Goal: Entertainment & Leisure: Consume media (video, audio)

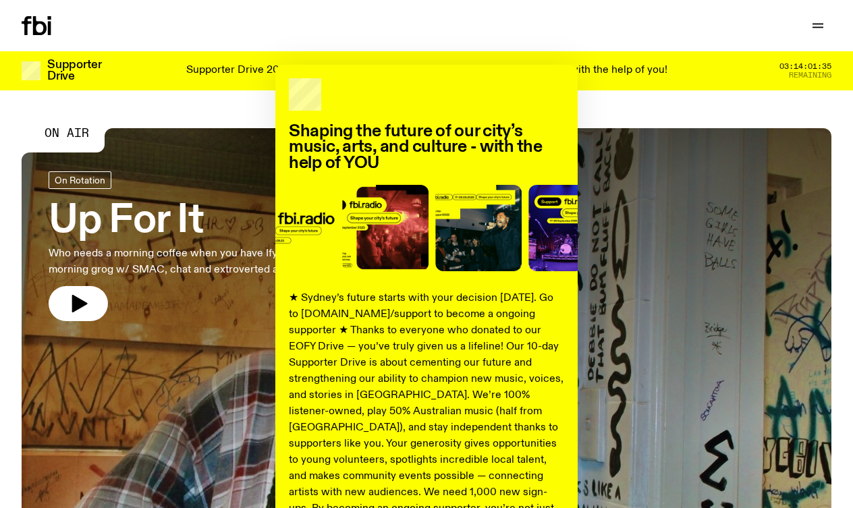
click at [815, 26] on div "Shaping the future of our city’s music, arts, and culture - with the help of YO…" at bounding box center [426, 254] width 853 height 508
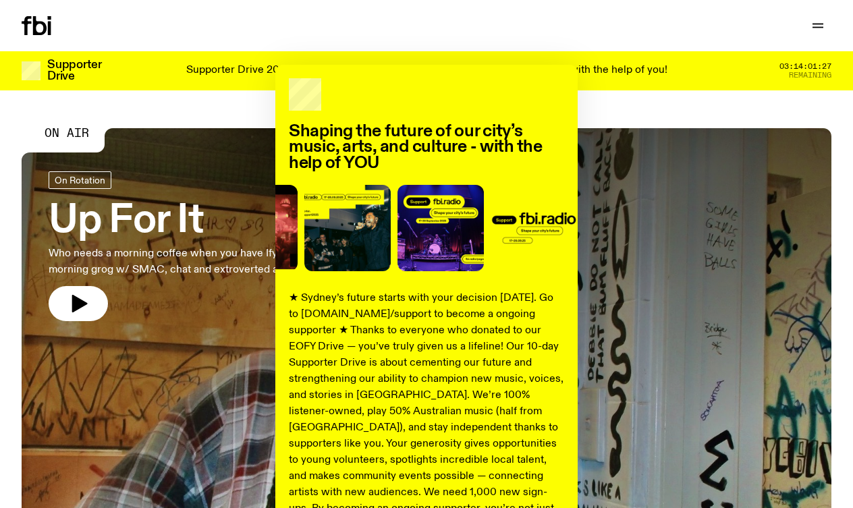
click at [818, 26] on div "Shaping the future of our city’s music, arts, and culture - with the help of YO…" at bounding box center [426, 254] width 853 height 508
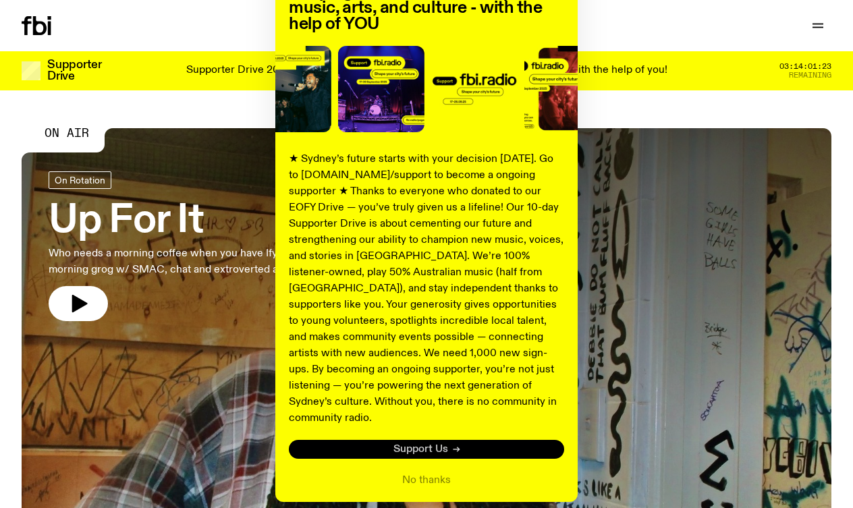
scroll to position [140, 0]
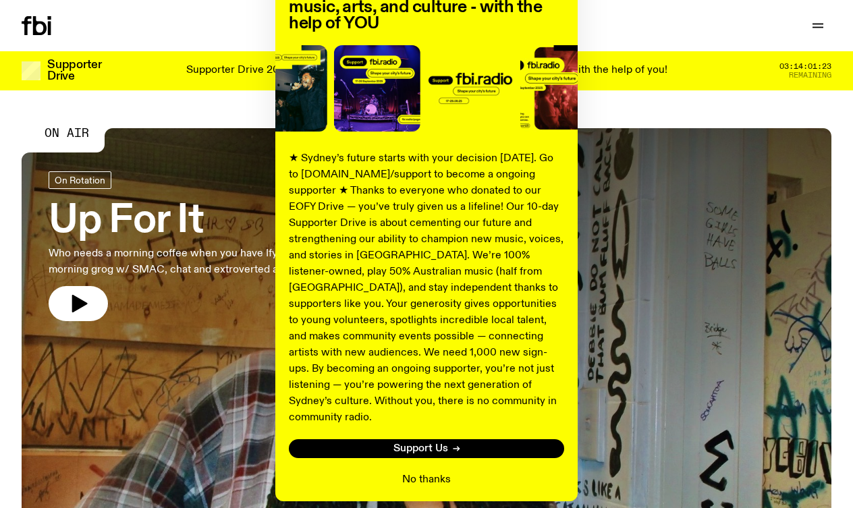
click at [420, 472] on button "No thanks" at bounding box center [426, 480] width 49 height 16
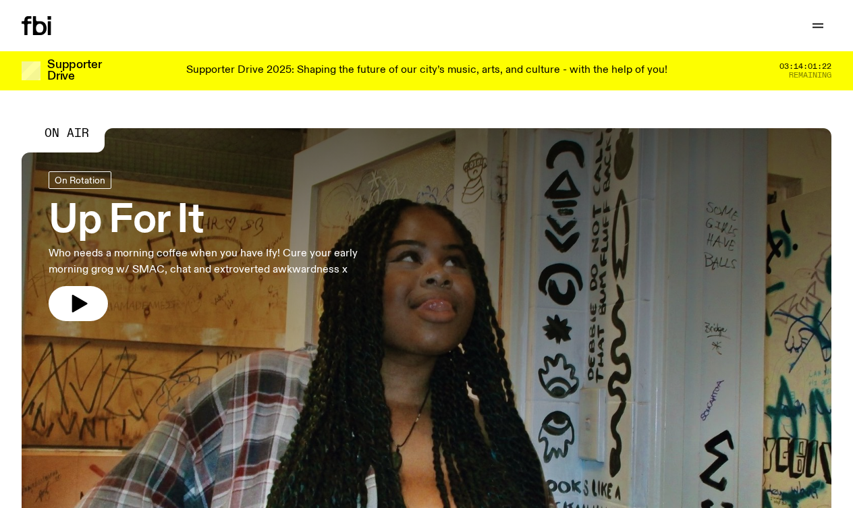
scroll to position [0, 0]
click at [819, 28] on icon "button" at bounding box center [817, 28] width 11 height 0
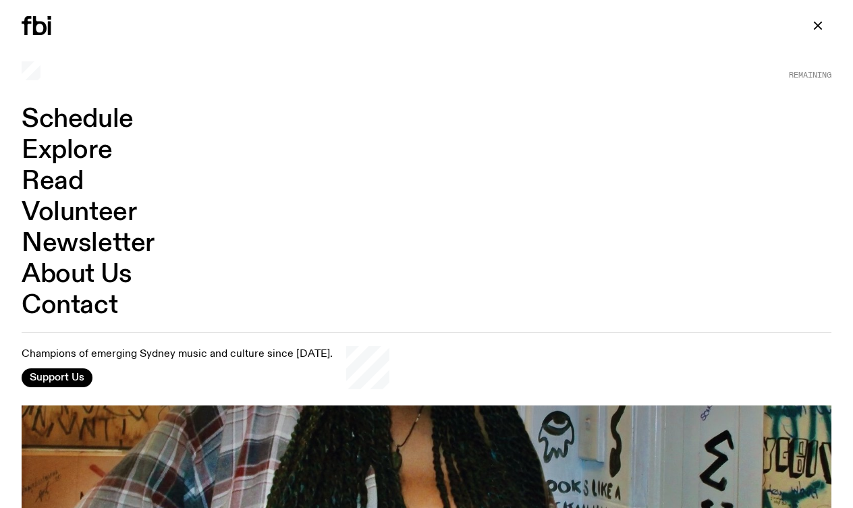
click at [48, 121] on link "Schedule" at bounding box center [78, 120] width 112 height 26
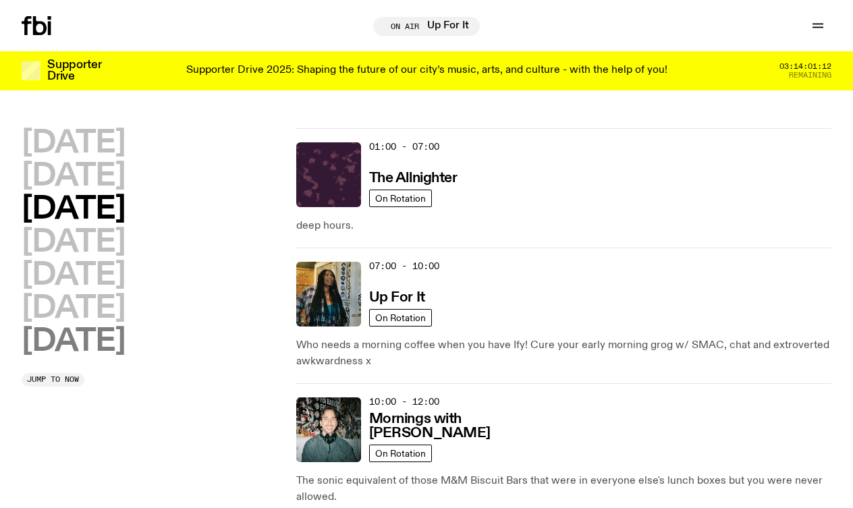
click at [72, 346] on h2 "[DATE]" at bounding box center [73, 342] width 103 height 30
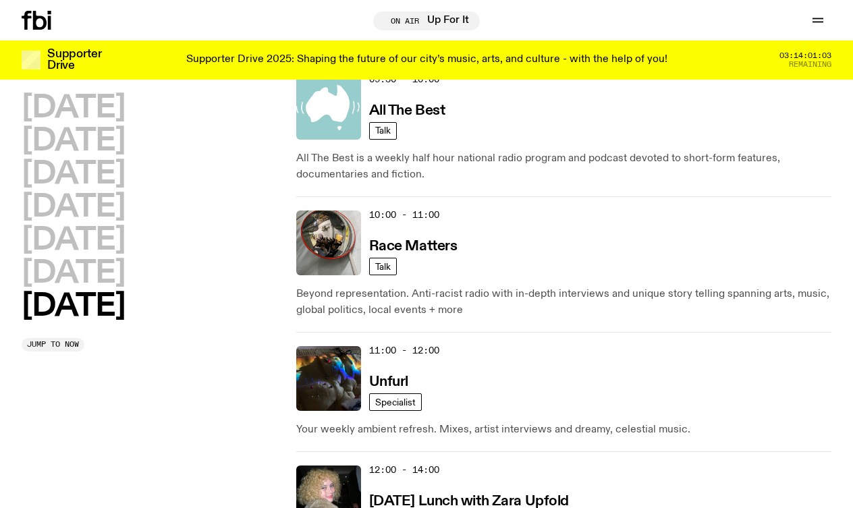
scroll to position [416, 0]
click at [390, 379] on h3 "Unfurl" at bounding box center [388, 381] width 39 height 14
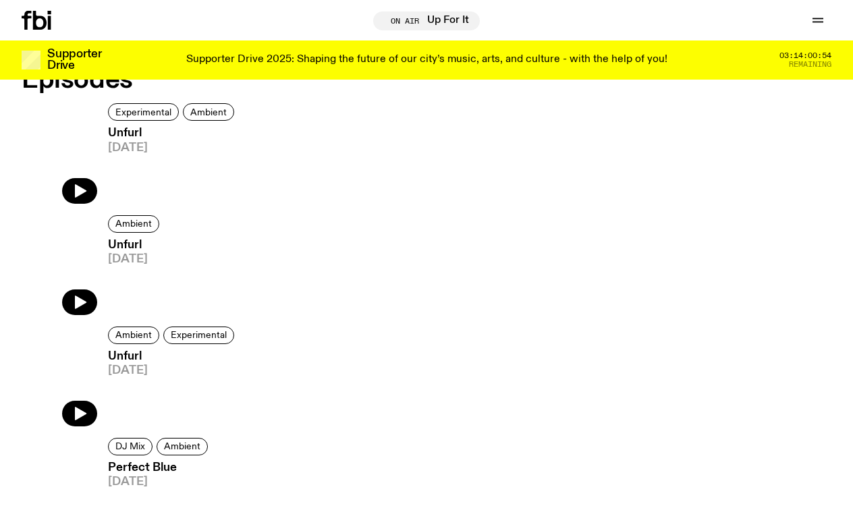
scroll to position [846, 0]
click at [91, 190] on img at bounding box center [60, 154] width 76 height 101
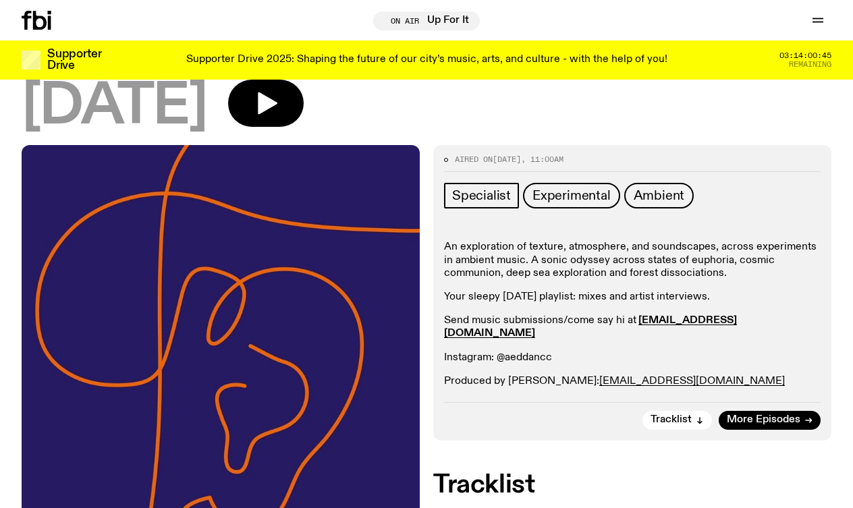
scroll to position [78, 0]
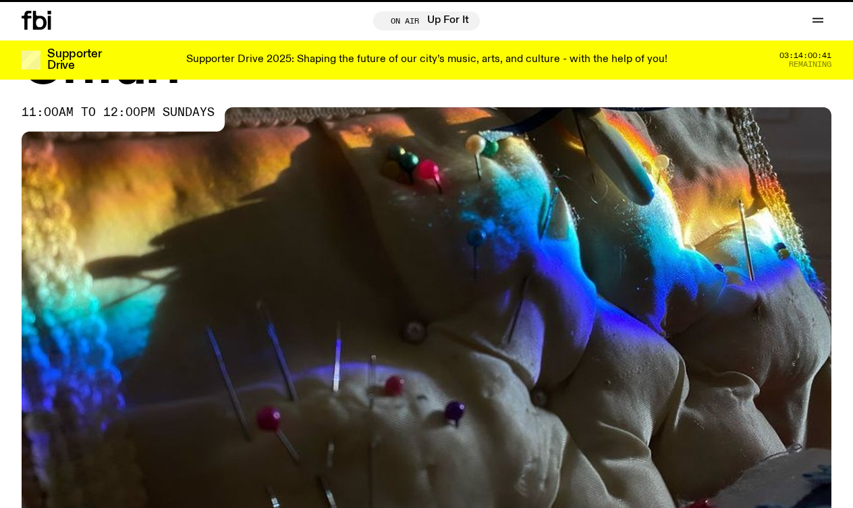
scroll to position [900, 0]
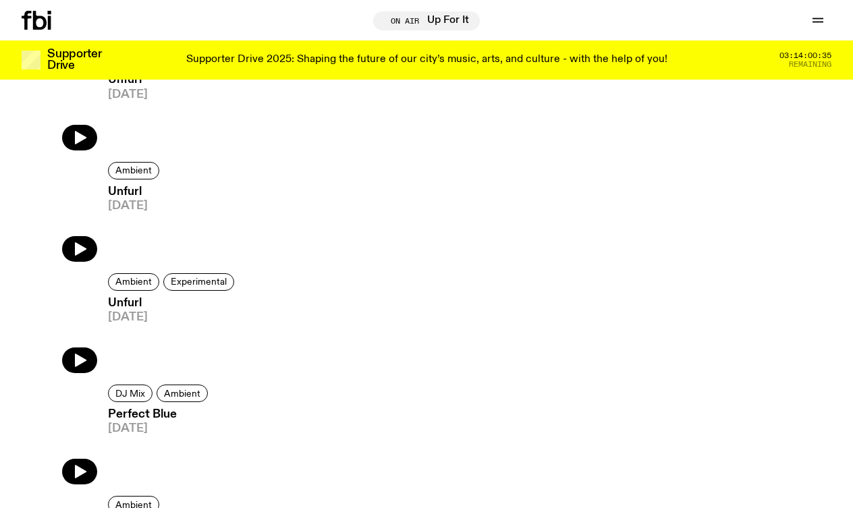
click at [136, 206] on span "[DATE]" at bounding box center [135, 205] width 55 height 11
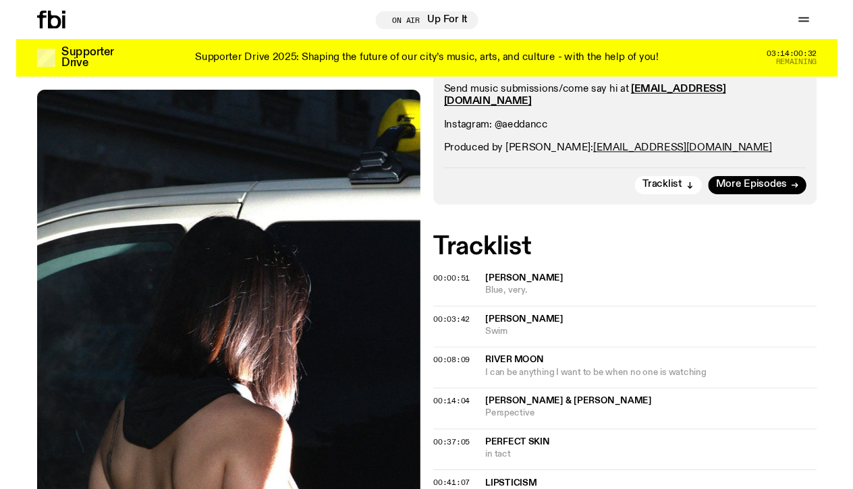
scroll to position [325, 0]
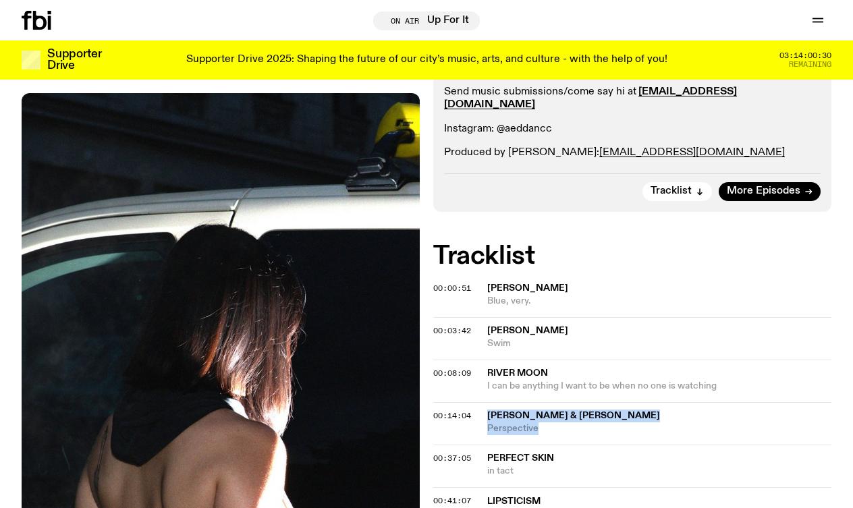
drag, startPoint x: 542, startPoint y: 407, endPoint x: 475, endPoint y: 397, distance: 68.2
click at [475, 402] on div "00:14:04 [PERSON_NAME] & [PERSON_NAME] Perspective" at bounding box center [632, 423] width 398 height 43
copy div "[PERSON_NAME] & [PERSON_NAME] Perspective"
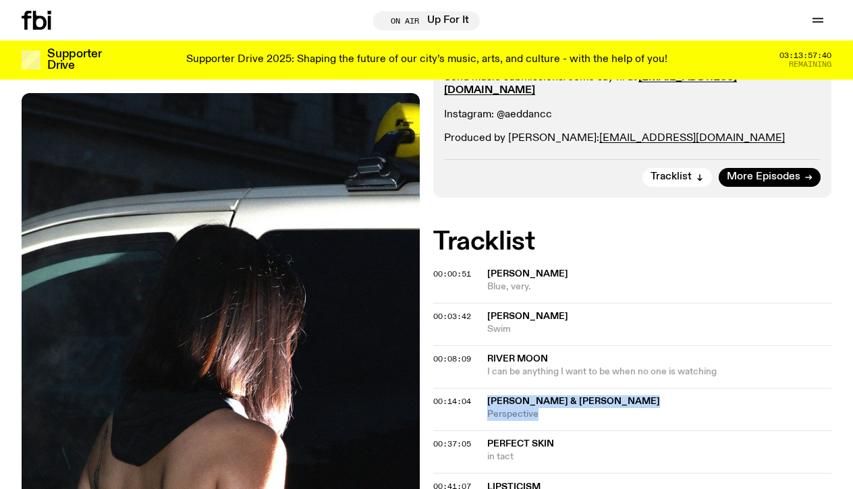
scroll to position [341, 0]
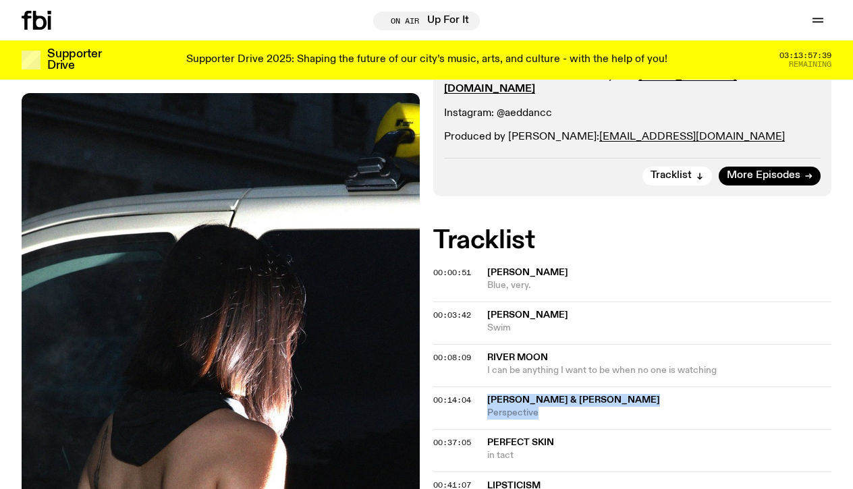
click at [525, 395] on span "[PERSON_NAME] & [PERSON_NAME]" at bounding box center [573, 399] width 173 height 9
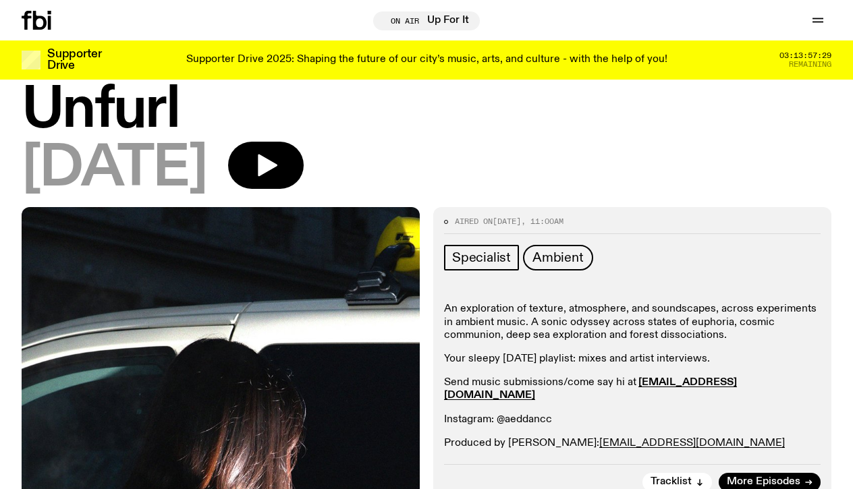
scroll to position [34, 0]
click at [277, 160] on icon "button" at bounding box center [268, 166] width 20 height 22
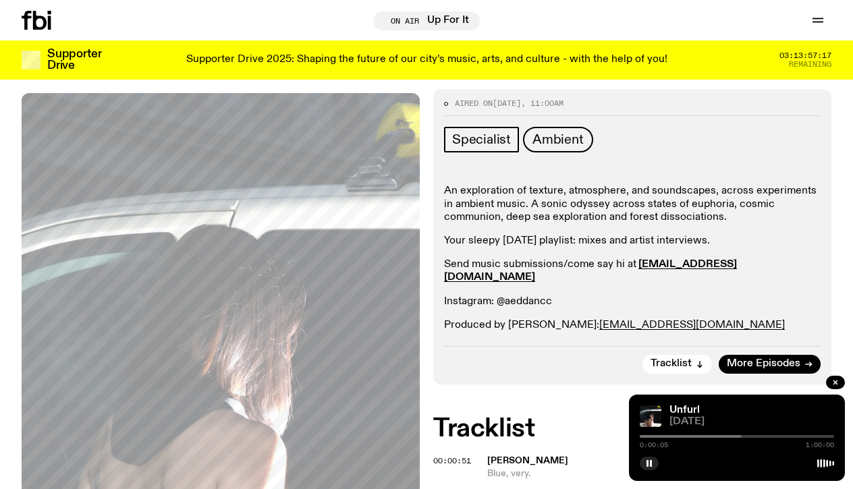
scroll to position [178, 0]
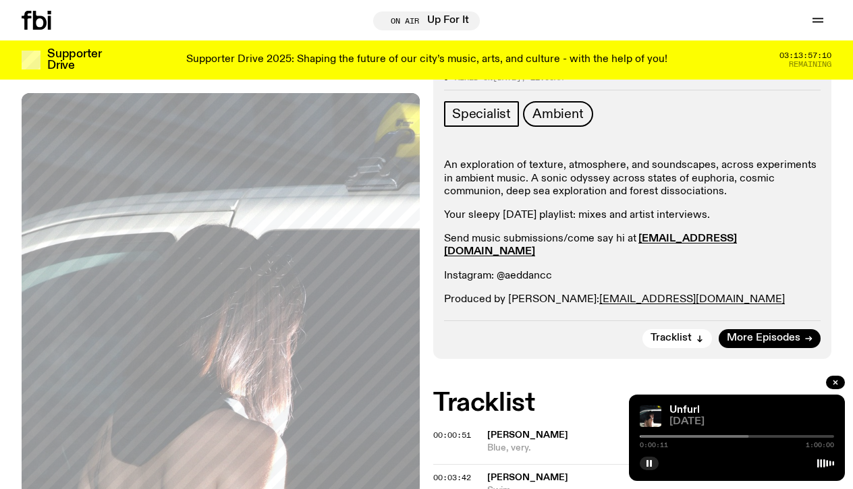
click at [647, 437] on div at bounding box center [651, 436] width 194 height 3
click at [658, 437] on div at bounding box center [658, 436] width 194 height 3
click at [667, 437] on div at bounding box center [662, 436] width 194 height 3
click at [679, 435] on div at bounding box center [669, 436] width 194 height 3
click at [702, 437] on div at bounding box center [648, 436] width 194 height 3
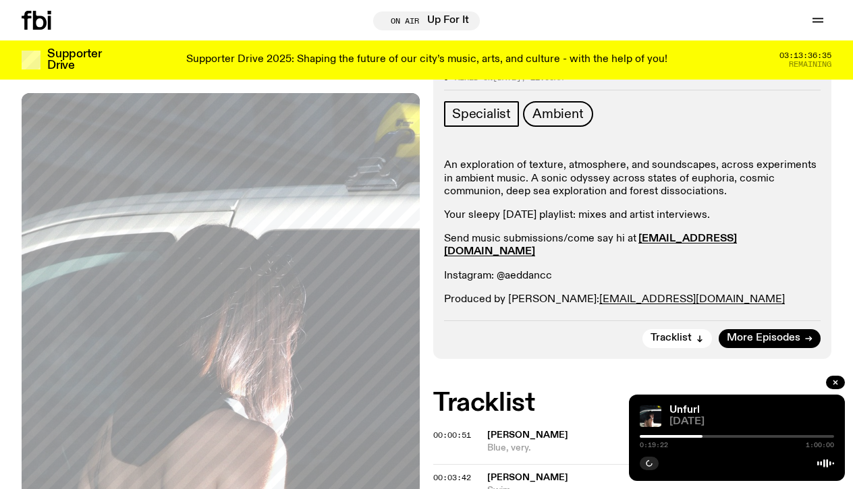
click at [686, 437] on div at bounding box center [605, 436] width 194 height 3
click at [673, 436] on div at bounding box center [589, 436] width 194 height 3
click at [681, 435] on div at bounding box center [644, 436] width 194 height 3
